Goal: Use online tool/utility

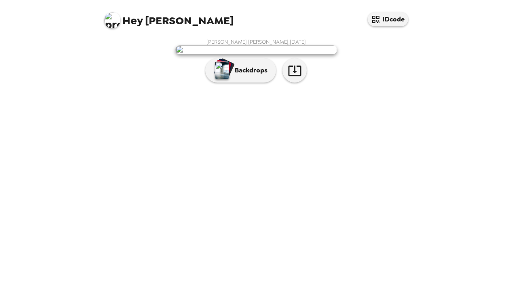
scroll to position [18, 0]
click at [298, 76] on icon "button" at bounding box center [294, 71] width 13 height 11
click at [250, 82] on button "Backdrops" at bounding box center [240, 70] width 71 height 24
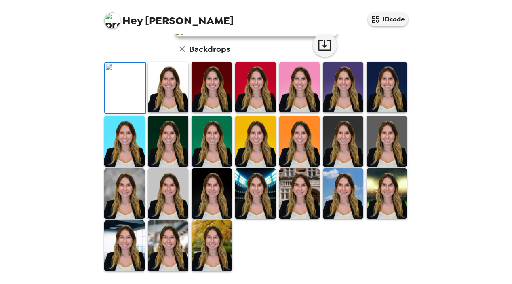
scroll to position [86, 0]
click at [168, 112] on img at bounding box center [168, 87] width 40 height 51
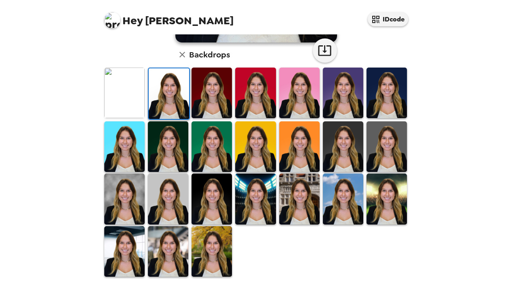
scroll to position [216, 0]
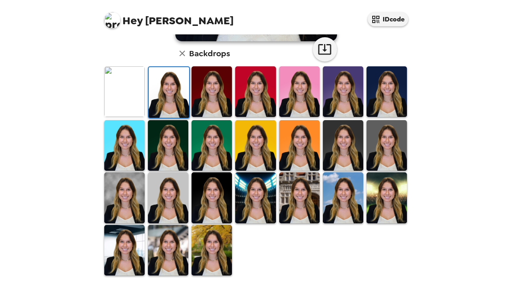
click at [163, 187] on img at bounding box center [168, 197] width 40 height 51
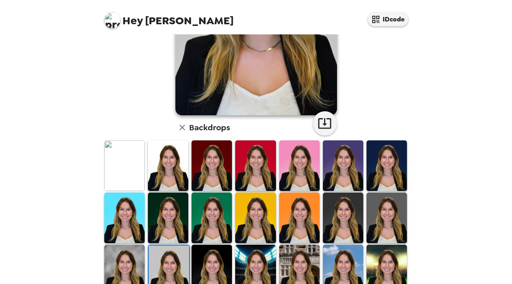
scroll to position [220, 0]
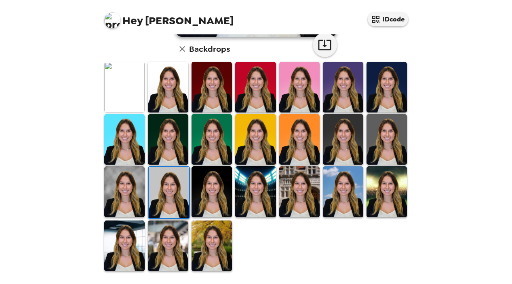
click at [110, 184] on img at bounding box center [124, 191] width 40 height 51
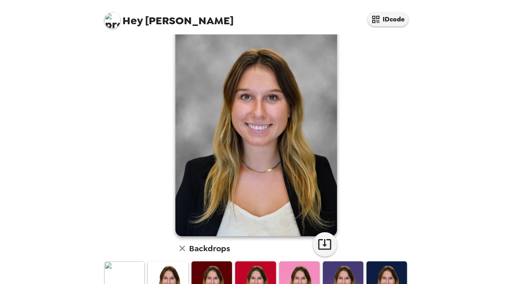
scroll to position [0, 0]
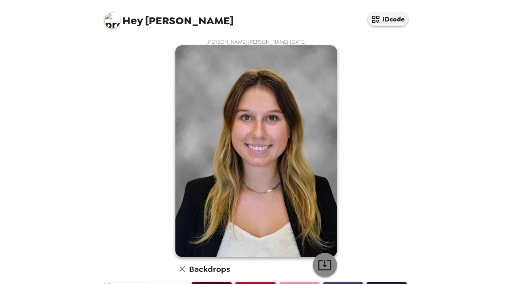
click at [326, 262] on icon "button" at bounding box center [325, 265] width 14 height 14
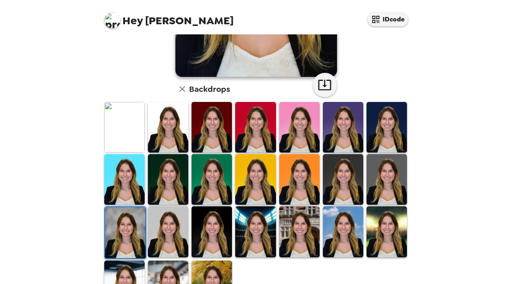
scroll to position [220, 0]
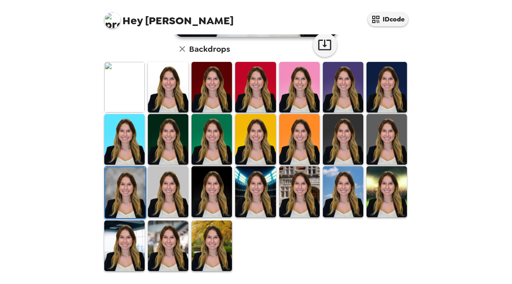
click at [172, 199] on img at bounding box center [168, 191] width 40 height 51
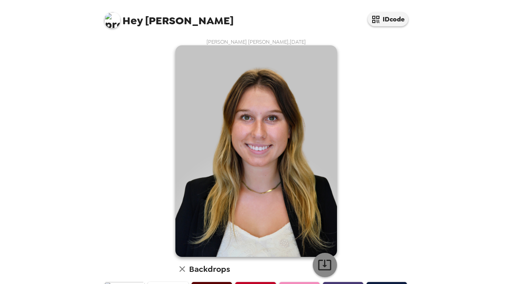
click at [326, 262] on icon "button" at bounding box center [325, 265] width 14 height 14
